Goal: Transaction & Acquisition: Subscribe to service/newsletter

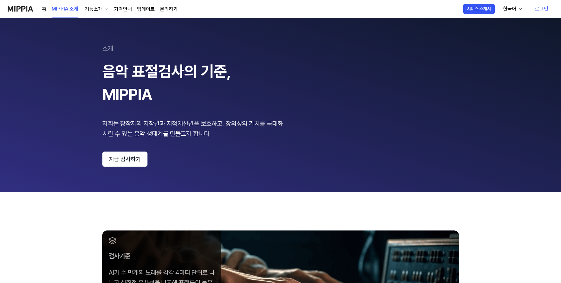
click at [535, 6] on link "로그인" at bounding box center [542, 9] width 24 height 18
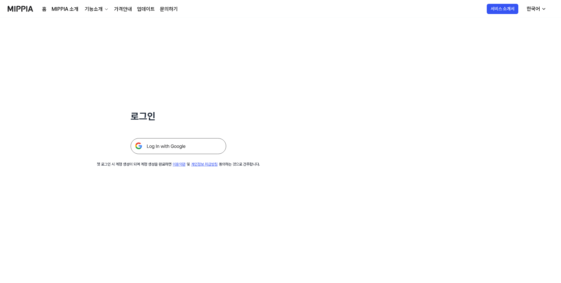
click at [206, 146] on img at bounding box center [179, 146] width 96 height 16
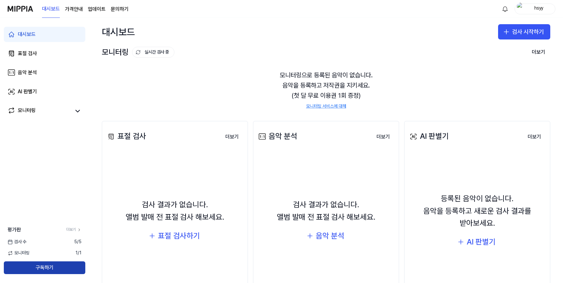
click at [41, 263] on button "구독하기" at bounding box center [45, 267] width 82 height 13
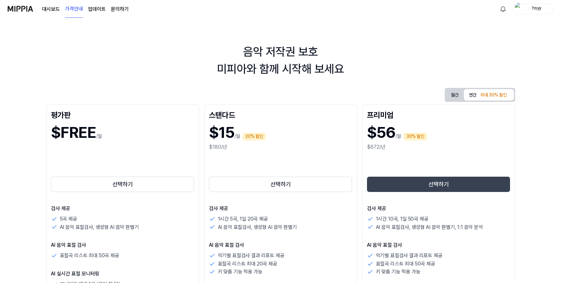
click at [447, 185] on button "선택하기" at bounding box center [438, 184] width 143 height 15
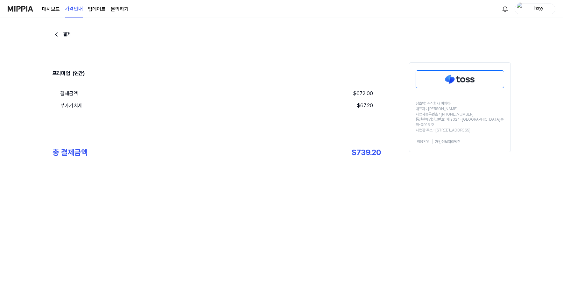
click at [441, 82] on img at bounding box center [460, 79] width 88 height 17
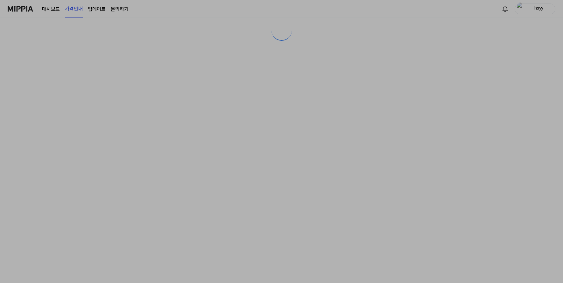
click at [445, 79] on div at bounding box center [281, 141] width 563 height 283
click at [432, 153] on div at bounding box center [281, 141] width 563 height 283
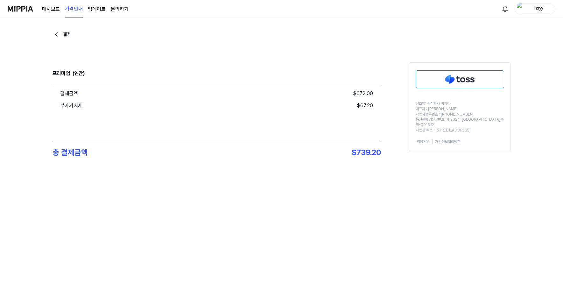
click at [454, 79] on img at bounding box center [460, 79] width 88 height 17
click at [484, 81] on img at bounding box center [460, 79] width 88 height 17
click at [453, 81] on img at bounding box center [460, 79] width 88 height 17
click at [446, 79] on img at bounding box center [460, 79] width 88 height 17
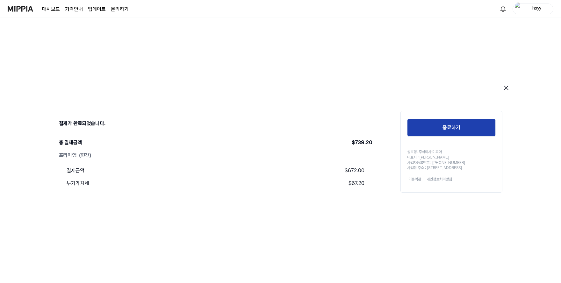
click at [443, 128] on button "종료하기" at bounding box center [451, 128] width 89 height 18
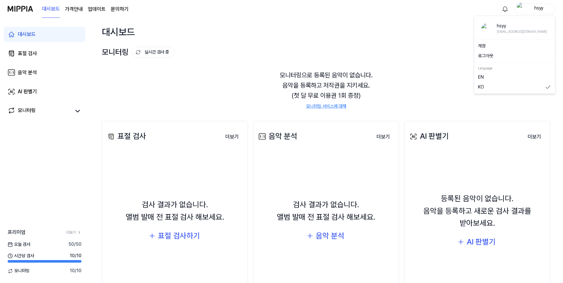
click at [530, 6] on div "hsyy" at bounding box center [539, 8] width 25 height 7
click at [360, 32] on div "대시보드 검사 시작하기" at bounding box center [326, 32] width 474 height 28
click at [23, 10] on img at bounding box center [20, 9] width 25 height 18
drag, startPoint x: 506, startPoint y: 0, endPoint x: 338, endPoint y: 15, distance: 169.4
click at [338, 15] on div "대시보드 가격안내 업데이트 문의하기 hsyy" at bounding box center [282, 9] width 548 height 18
